Goal: Information Seeking & Learning: Learn about a topic

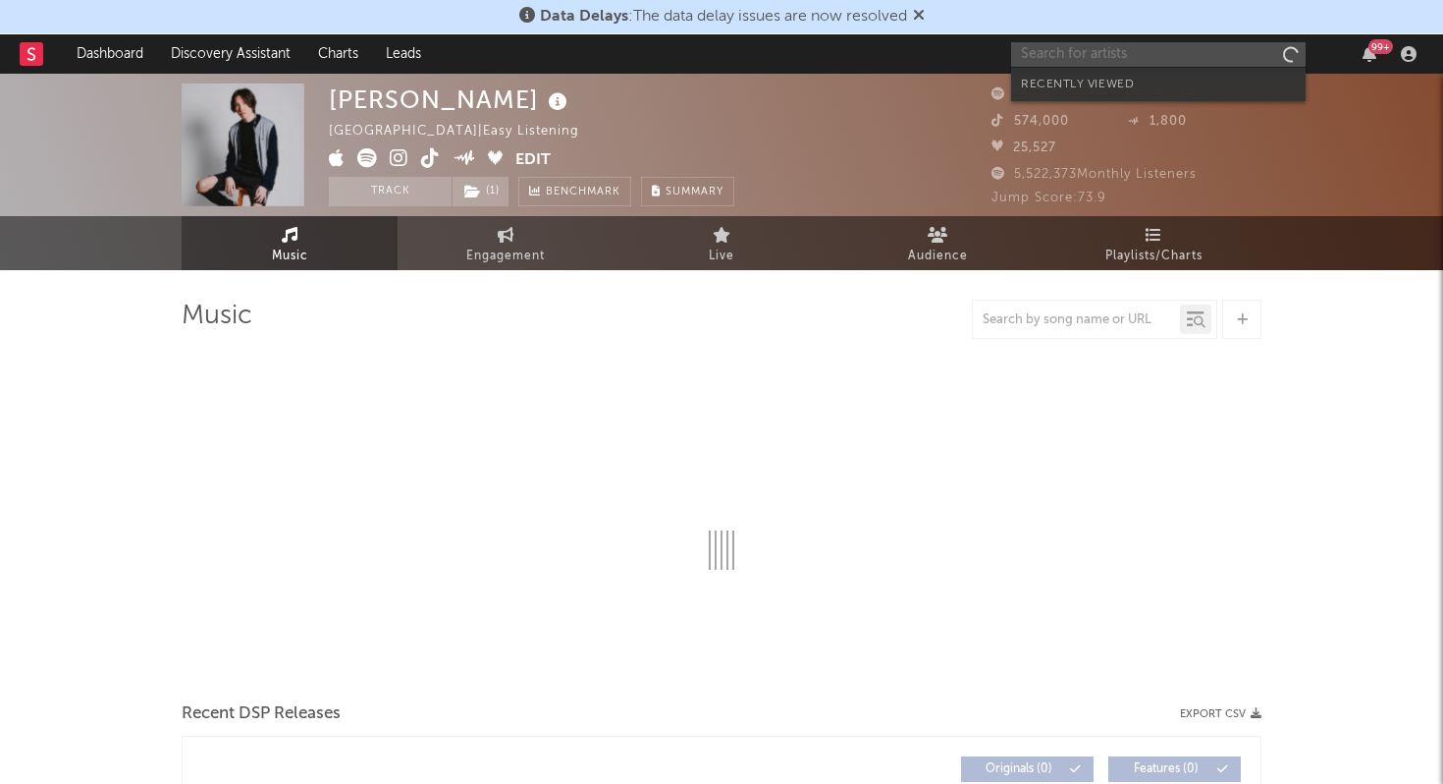
click at [1126, 50] on input "text" at bounding box center [1158, 54] width 295 height 25
select select "6m"
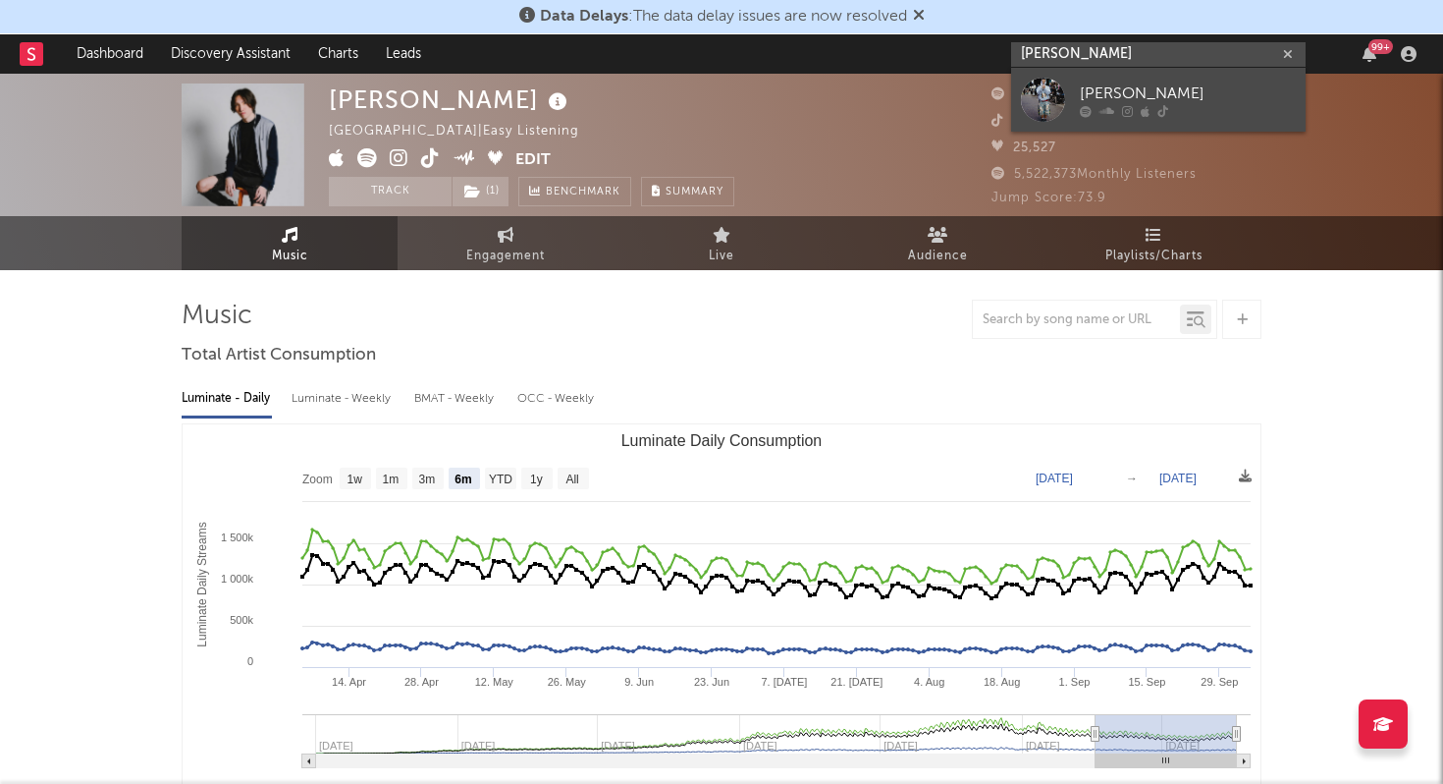
type input "[PERSON_NAME]"
click at [1106, 89] on div "[PERSON_NAME]" at bounding box center [1188, 94] width 216 height 24
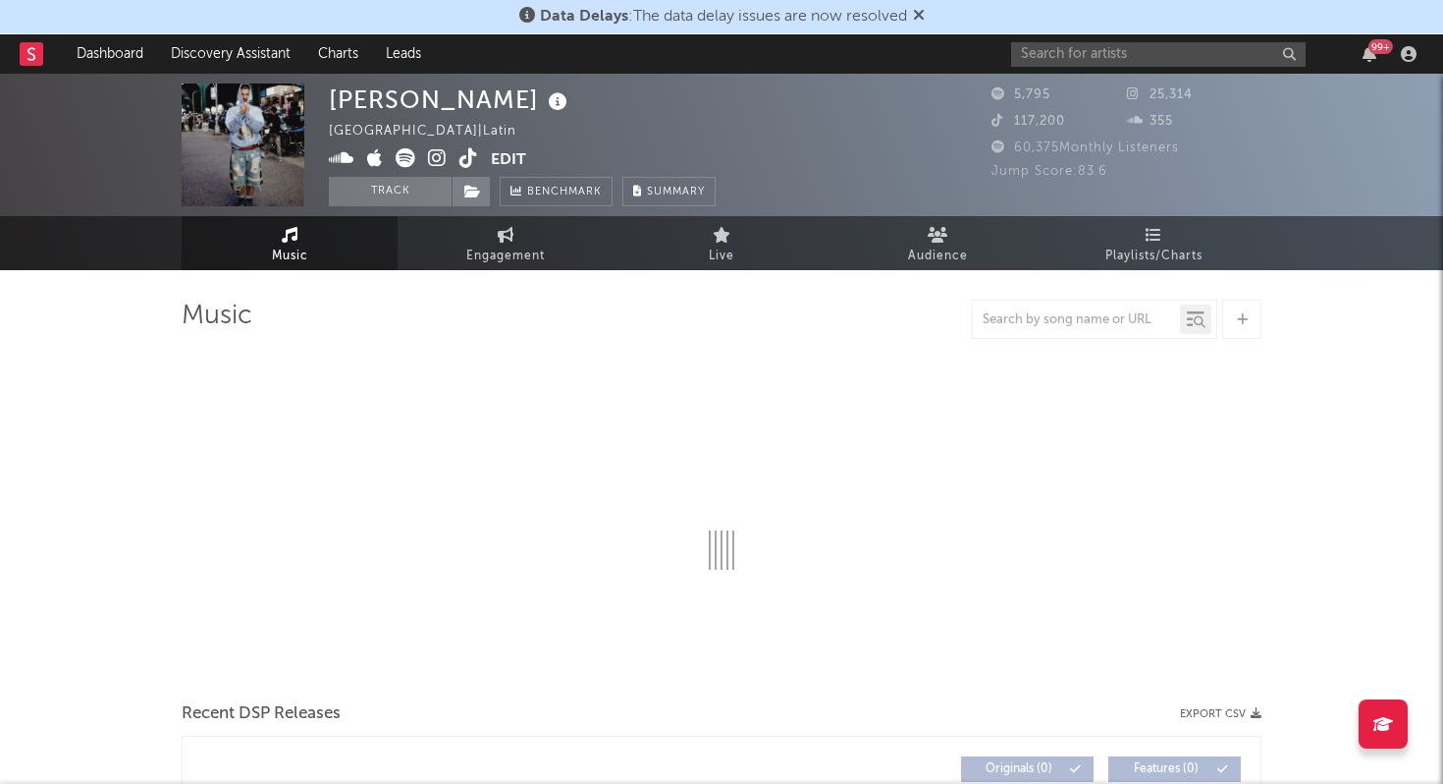
select select "6m"
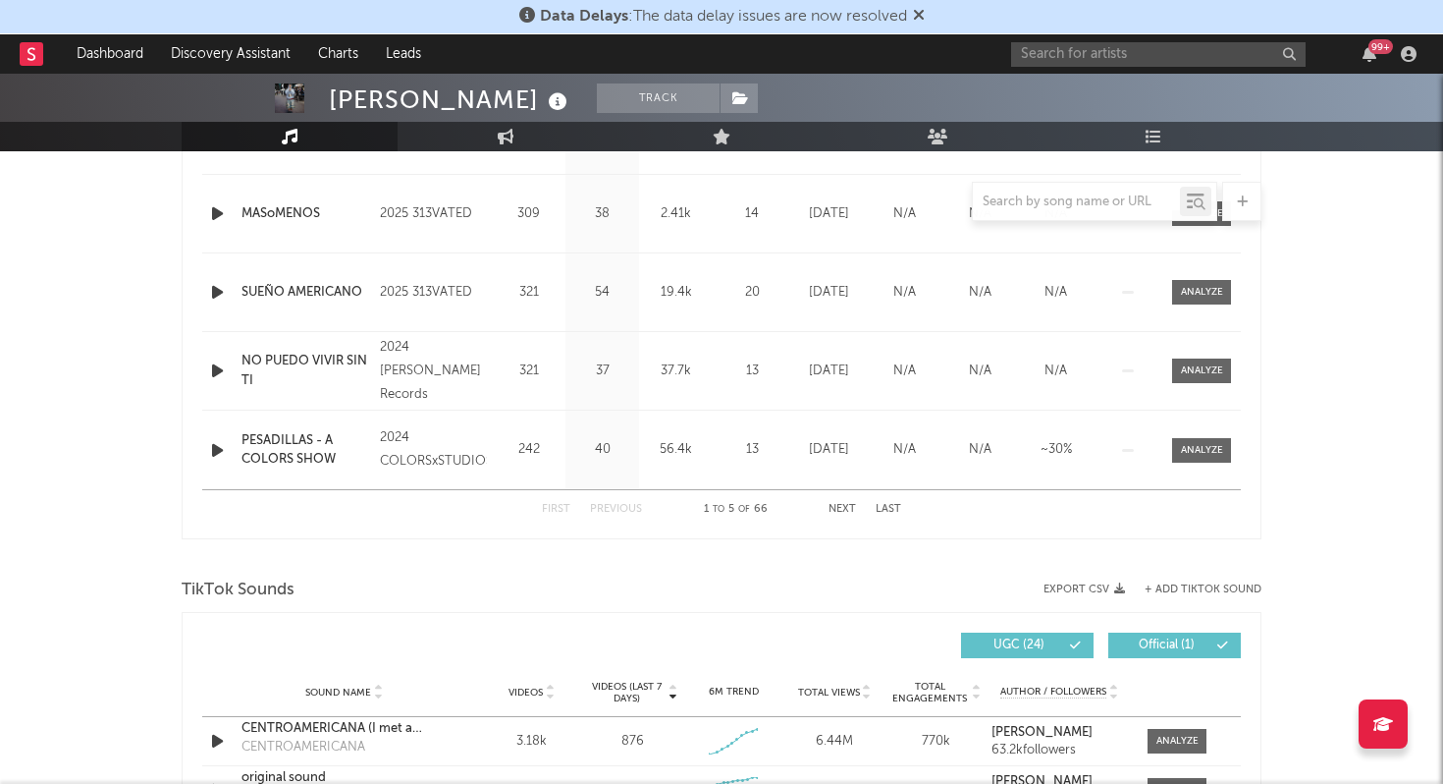
scroll to position [1388, 0]
